Goal: Find specific page/section: Find specific page/section

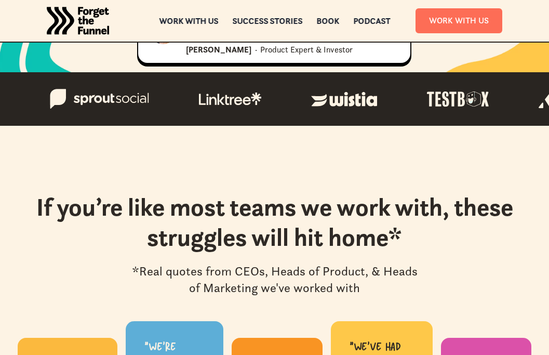
scroll to position [253, 0]
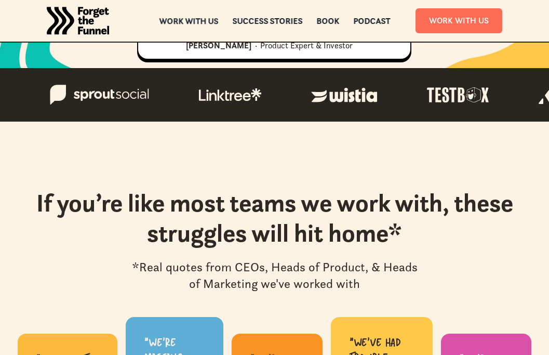
click at [195, 22] on div "Work with us" at bounding box center [188, 20] width 59 height 7
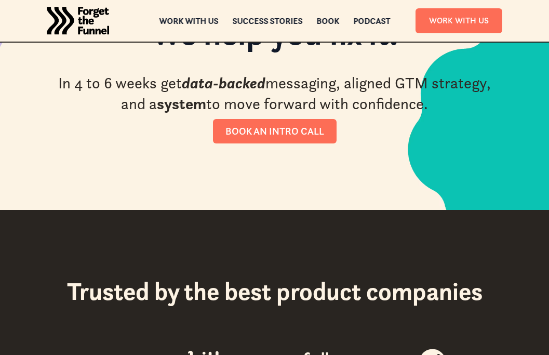
scroll to position [49, 0]
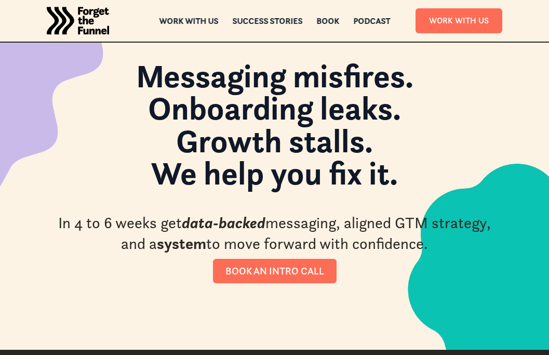
click at [174, 18] on div "Work with us Work with us" at bounding box center [188, 20] width 59 height 7
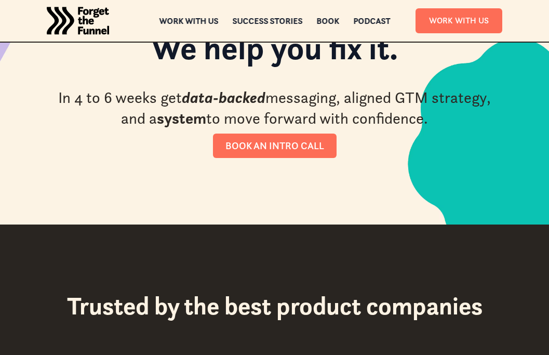
scroll to position [182, 0]
